Goal: Communication & Community: Share content

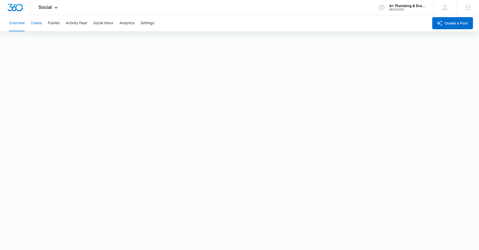
click at [37, 24] on button "Create" at bounding box center [36, 23] width 11 height 16
click at [53, 12] on div "Social Apps Reputation Websites Forms CRM Email Social Payments POS Content Ads…" at bounding box center [49, 7] width 36 height 15
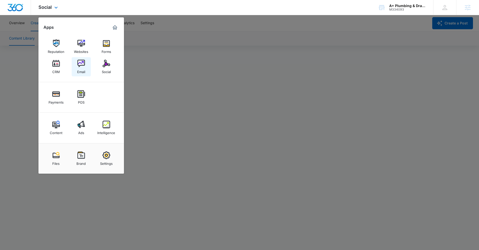
click at [78, 66] on img at bounding box center [82, 64] width 8 height 8
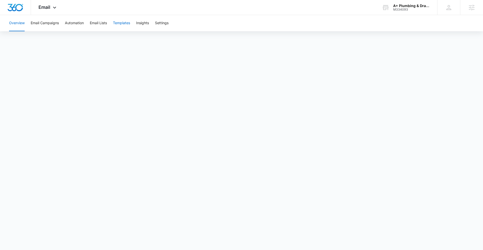
click at [124, 23] on button "Templates" at bounding box center [121, 23] width 17 height 16
click at [51, 24] on button "Email Campaigns" at bounding box center [45, 23] width 28 height 16
click at [56, 7] on icon at bounding box center [55, 9] width 6 height 6
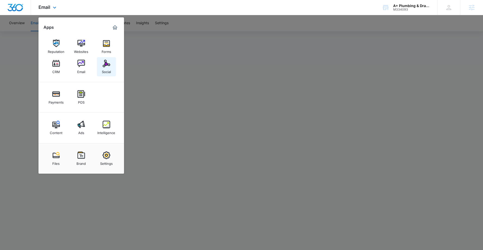
click at [106, 64] on img at bounding box center [107, 64] width 8 height 8
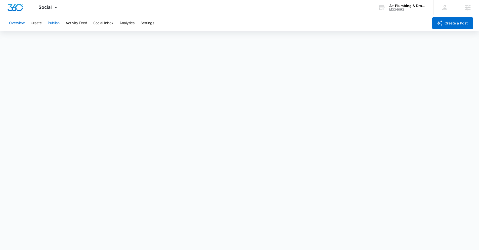
click at [58, 25] on button "Publish" at bounding box center [54, 23] width 12 height 16
click at [35, 41] on button "Schedules" at bounding box center [38, 38] width 17 height 14
click at [38, 24] on button "Create" at bounding box center [36, 23] width 11 height 16
click at [55, 25] on button "Publish" at bounding box center [54, 23] width 12 height 16
click at [39, 39] on button "Schedules" at bounding box center [38, 38] width 17 height 14
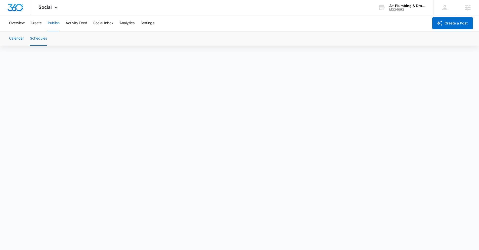
click at [17, 41] on button "Calendar" at bounding box center [16, 38] width 15 height 14
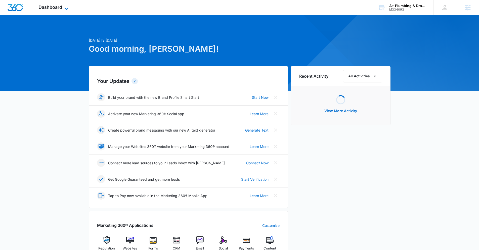
click at [64, 8] on icon at bounding box center [66, 9] width 6 height 6
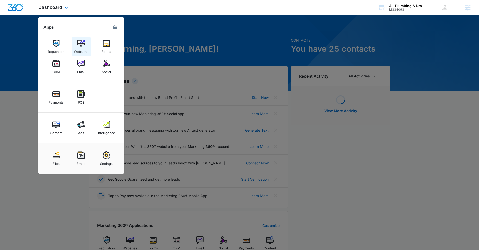
click at [80, 45] on img at bounding box center [82, 44] width 8 height 8
